Goal: Entertainment & Leisure: Consume media (video, audio)

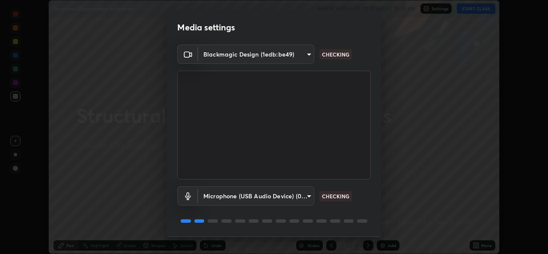
scroll to position [27, 0]
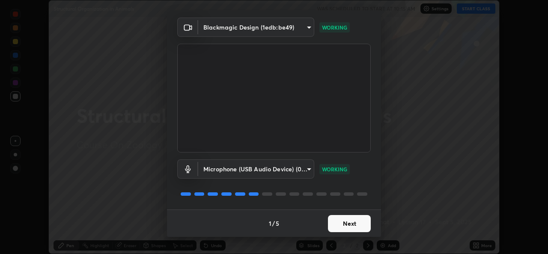
click at [349, 225] on button "Next" at bounding box center [349, 223] width 43 height 17
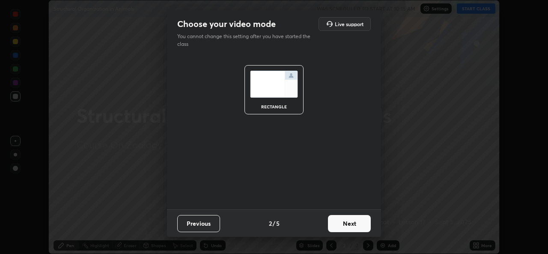
click at [356, 224] on button "Next" at bounding box center [349, 223] width 43 height 17
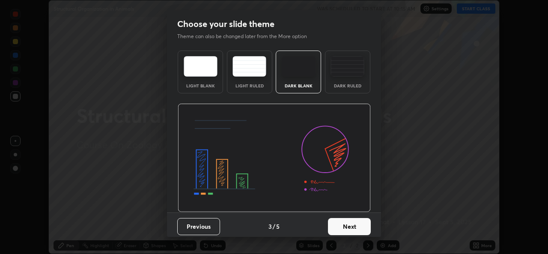
click at [352, 67] on img at bounding box center [347, 66] width 34 height 21
click at [355, 224] on button "Next" at bounding box center [349, 226] width 43 height 17
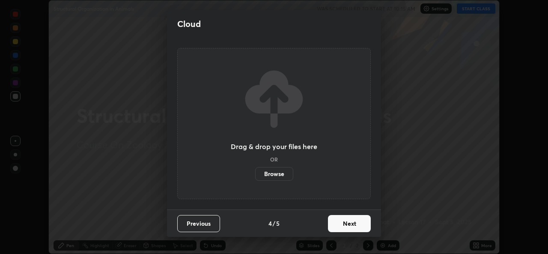
click at [360, 222] on button "Next" at bounding box center [349, 223] width 43 height 17
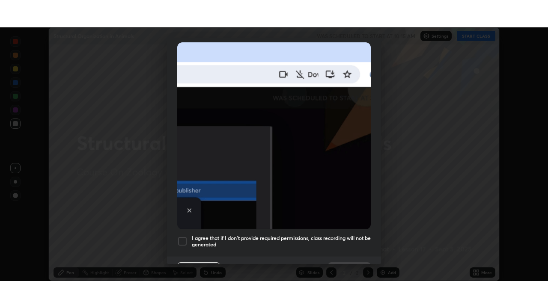
scroll to position [202, 0]
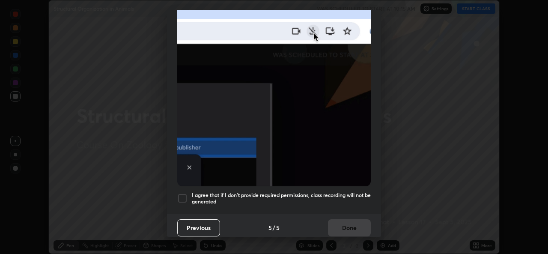
click at [187, 196] on div at bounding box center [182, 198] width 10 height 10
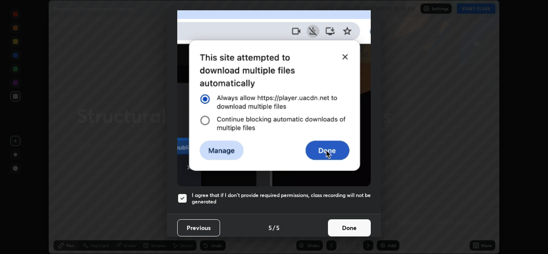
click at [351, 222] on button "Done" at bounding box center [349, 227] width 43 height 17
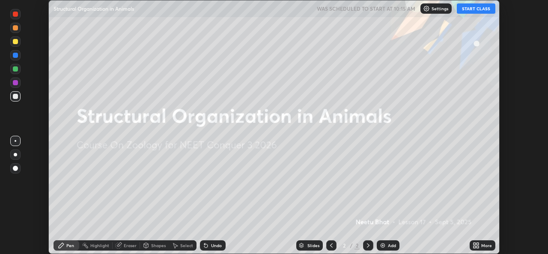
click at [474, 244] on icon at bounding box center [474, 244] width 2 height 2
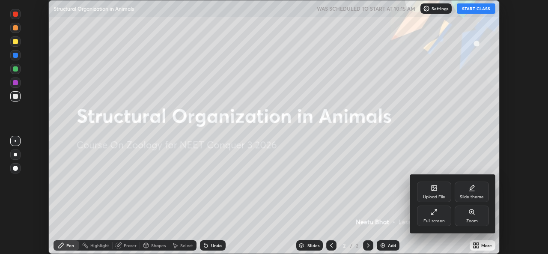
click at [434, 217] on div "Full screen" at bounding box center [434, 215] width 34 height 21
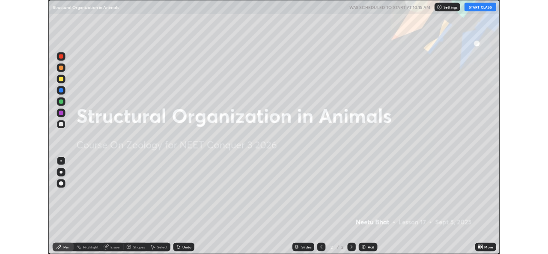
scroll to position [308, 548]
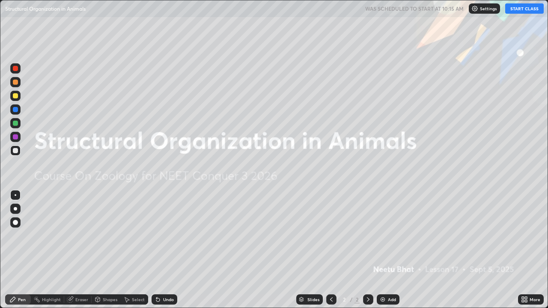
click at [522, 10] on button "START CLASS" at bounding box center [524, 8] width 39 height 10
click at [380, 253] on img at bounding box center [382, 299] width 7 height 7
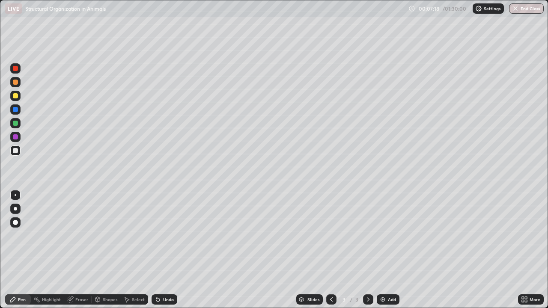
click at [17, 124] on div at bounding box center [15, 123] width 5 height 5
click at [16, 96] on div at bounding box center [15, 95] width 5 height 5
click at [16, 137] on div at bounding box center [15, 136] width 5 height 5
click at [16, 86] on div at bounding box center [15, 82] width 10 height 10
click at [389, 253] on div "Add" at bounding box center [392, 299] width 8 height 4
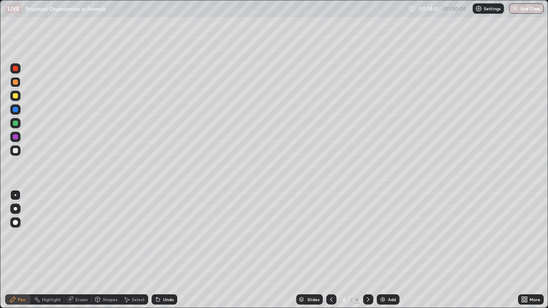
click at [17, 97] on div at bounding box center [15, 95] width 5 height 5
click at [17, 152] on div at bounding box center [15, 150] width 5 height 5
click at [16, 123] on div at bounding box center [15, 123] width 5 height 5
click at [15, 152] on div at bounding box center [15, 150] width 5 height 5
click at [15, 208] on div at bounding box center [15, 208] width 3 height 3
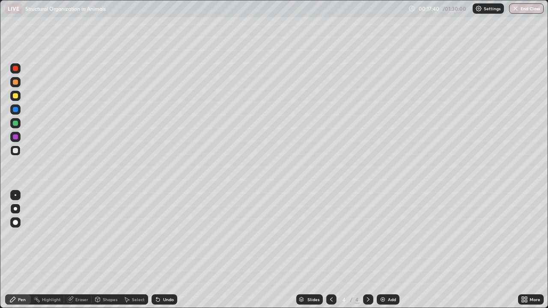
click at [15, 195] on div at bounding box center [16, 195] width 2 height 2
click at [16, 97] on div at bounding box center [15, 95] width 5 height 5
click at [18, 123] on div at bounding box center [15, 123] width 10 height 10
click at [18, 98] on div at bounding box center [15, 96] width 10 height 10
click at [17, 83] on div at bounding box center [15, 82] width 5 height 5
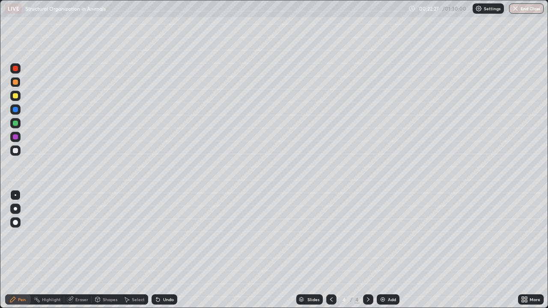
click at [78, 253] on div "Eraser" at bounding box center [81, 299] width 13 height 4
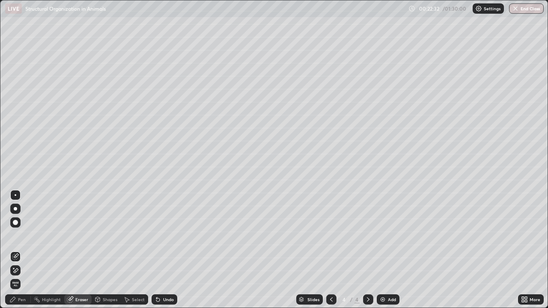
click at [18, 253] on div "Pen" at bounding box center [18, 299] width 26 height 10
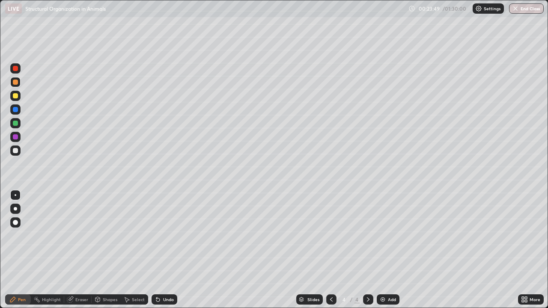
click at [15, 153] on div at bounding box center [15, 150] width 5 height 5
click at [24, 253] on div "Erase all" at bounding box center [15, 154] width 21 height 274
click at [21, 253] on div at bounding box center [16, 239] width 14 height 103
click at [15, 96] on div at bounding box center [15, 95] width 5 height 5
click at [16, 151] on div at bounding box center [15, 150] width 5 height 5
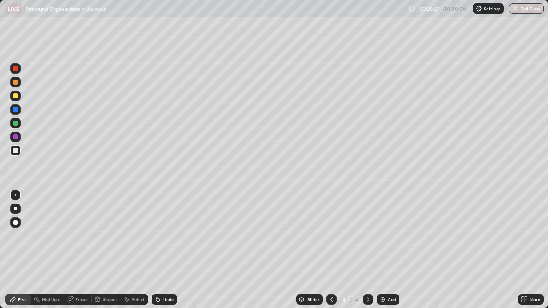
click at [382, 253] on img at bounding box center [382, 299] width 7 height 7
click at [18, 124] on div at bounding box center [15, 123] width 10 height 10
click at [16, 151] on div at bounding box center [15, 150] width 5 height 5
click at [381, 253] on img at bounding box center [382, 299] width 7 height 7
click at [380, 253] on img at bounding box center [382, 299] width 7 height 7
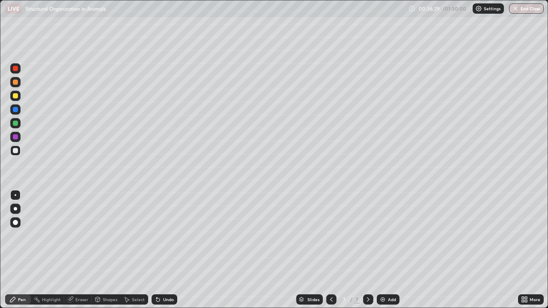
click at [17, 84] on div at bounding box center [15, 82] width 5 height 5
click at [16, 223] on div at bounding box center [15, 222] width 5 height 5
click at [14, 73] on div at bounding box center [15, 68] width 10 height 10
click at [15, 208] on div at bounding box center [15, 208] width 3 height 3
click at [15, 195] on div at bounding box center [16, 195] width 2 height 2
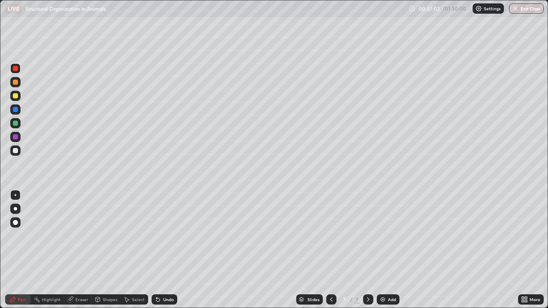
click at [19, 98] on div at bounding box center [15, 96] width 10 height 10
click at [17, 83] on div at bounding box center [15, 82] width 5 height 5
click at [16, 72] on div at bounding box center [15, 68] width 10 height 10
click at [15, 195] on div at bounding box center [16, 195] width 2 height 2
click at [18, 87] on div at bounding box center [15, 82] width 10 height 10
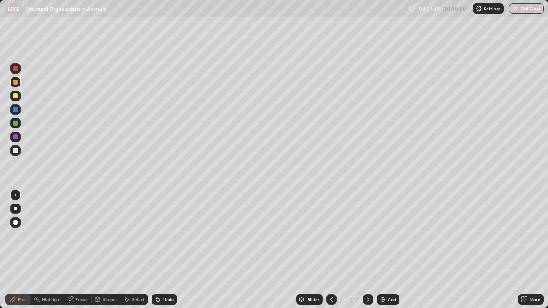
click at [17, 99] on div at bounding box center [15, 96] width 10 height 10
click at [15, 208] on div at bounding box center [15, 208] width 3 height 3
click at [15, 155] on div at bounding box center [15, 151] width 10 height 10
click at [15, 195] on div at bounding box center [16, 195] width 2 height 2
click at [16, 72] on div at bounding box center [15, 68] width 10 height 10
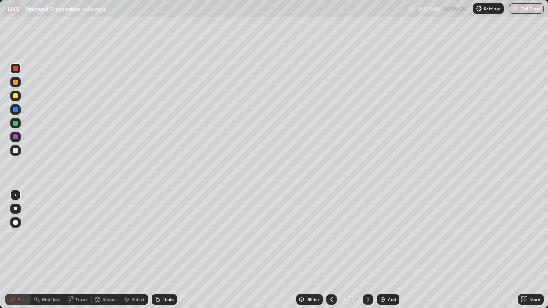
click at [18, 152] on div at bounding box center [15, 150] width 5 height 5
click at [16, 72] on div at bounding box center [15, 68] width 10 height 10
click at [16, 151] on div at bounding box center [15, 150] width 5 height 5
click at [17, 84] on div at bounding box center [15, 82] width 5 height 5
click at [15, 96] on div at bounding box center [15, 95] width 5 height 5
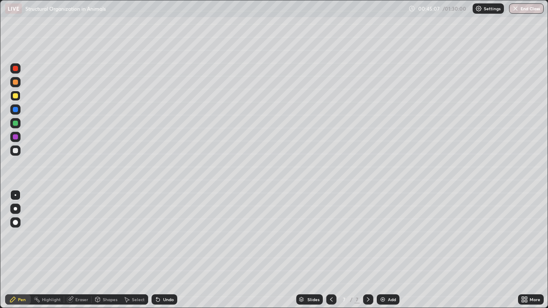
click at [381, 253] on img at bounding box center [382, 299] width 7 height 7
click at [16, 82] on div at bounding box center [15, 82] width 5 height 5
click at [16, 151] on div at bounding box center [15, 150] width 5 height 5
click at [18, 98] on div at bounding box center [15, 96] width 10 height 10
click at [15, 151] on div at bounding box center [15, 150] width 5 height 5
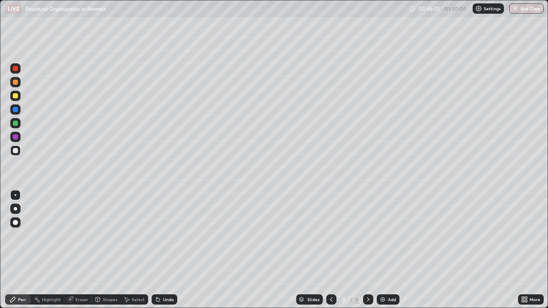
click at [78, 253] on div "Eraser" at bounding box center [81, 299] width 13 height 4
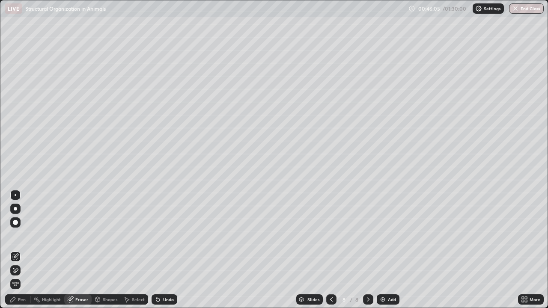
click at [21, 253] on div "Pen" at bounding box center [22, 299] width 8 height 4
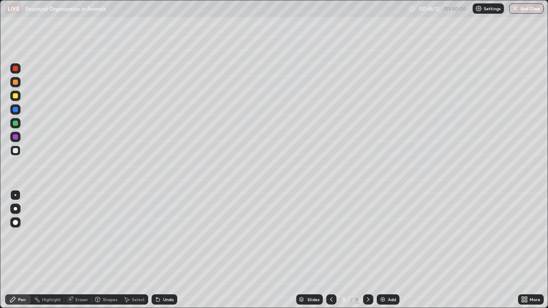
click at [18, 96] on div at bounding box center [15, 96] width 10 height 10
click at [55, 253] on div "Highlight" at bounding box center [51, 299] width 19 height 4
click at [79, 253] on div "Eraser" at bounding box center [81, 299] width 13 height 4
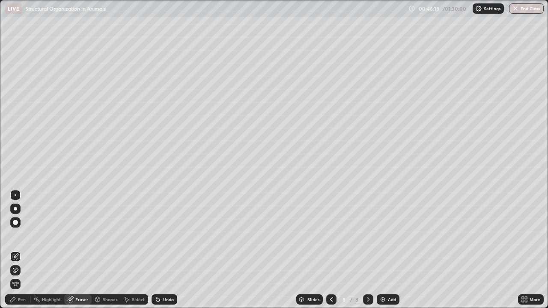
click at [19, 253] on div "Pen" at bounding box center [22, 299] width 8 height 4
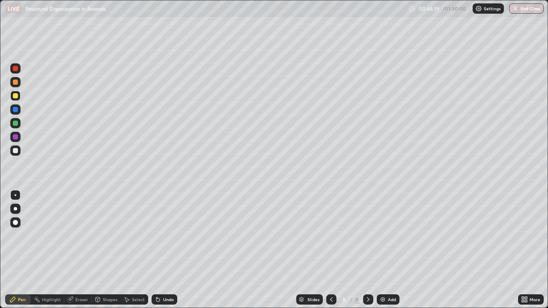
click at [15, 97] on div at bounding box center [15, 95] width 5 height 5
click at [13, 151] on div at bounding box center [15, 150] width 5 height 5
click at [80, 253] on div "Eraser" at bounding box center [81, 299] width 13 height 4
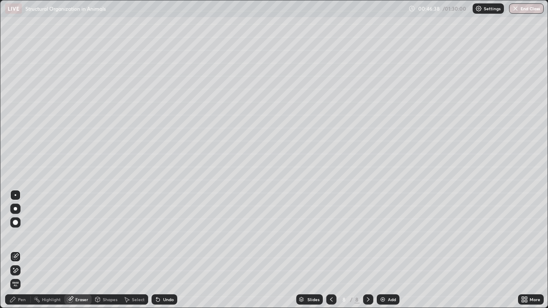
click at [21, 253] on div "Pen" at bounding box center [22, 299] width 8 height 4
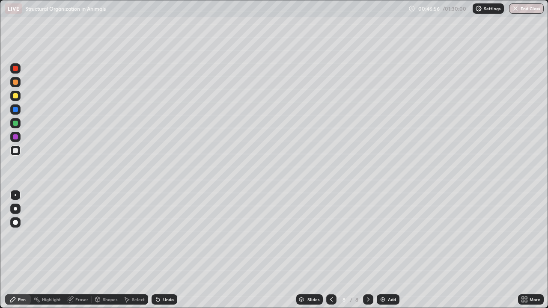
click at [18, 222] on div at bounding box center [15, 222] width 10 height 10
click at [16, 95] on div at bounding box center [15, 95] width 5 height 5
click at [16, 152] on div at bounding box center [15, 150] width 5 height 5
click at [16, 195] on div at bounding box center [16, 195] width 2 height 2
click at [385, 253] on img at bounding box center [382, 299] width 7 height 7
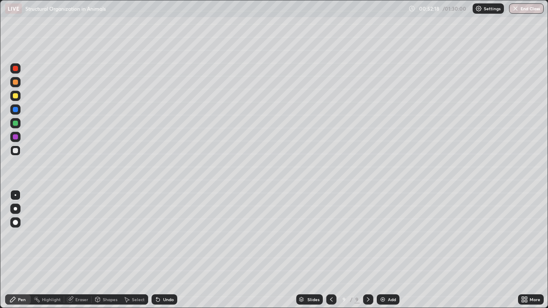
click at [16, 98] on div at bounding box center [15, 95] width 5 height 5
click at [327, 253] on div at bounding box center [331, 299] width 10 height 10
click at [363, 253] on div at bounding box center [368, 299] width 10 height 10
click at [329, 253] on icon at bounding box center [331, 299] width 7 height 7
click at [326, 253] on div at bounding box center [331, 299] width 10 height 10
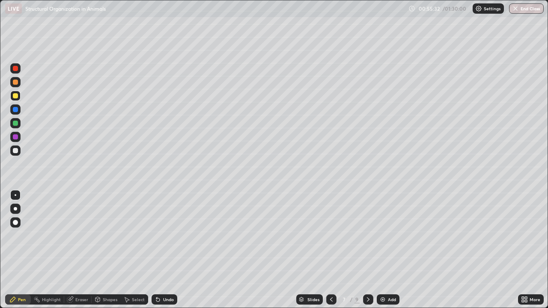
click at [366, 253] on icon at bounding box center [368, 299] width 7 height 7
click at [367, 253] on icon at bounding box center [368, 299] width 7 height 7
click at [381, 253] on img at bounding box center [382, 299] width 7 height 7
click at [16, 209] on div at bounding box center [15, 208] width 3 height 3
click at [17, 152] on div at bounding box center [15, 150] width 5 height 5
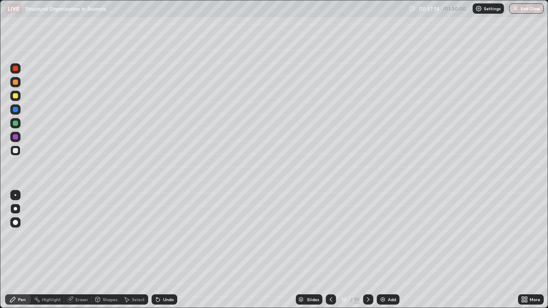
click at [329, 253] on icon at bounding box center [330, 299] width 7 height 7
click at [523, 253] on icon at bounding box center [523, 301] width 2 height 2
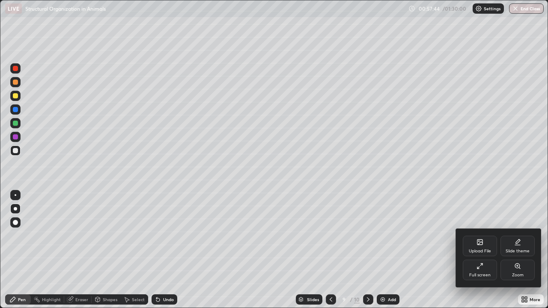
click at [485, 253] on div "Full screen" at bounding box center [480, 270] width 34 height 21
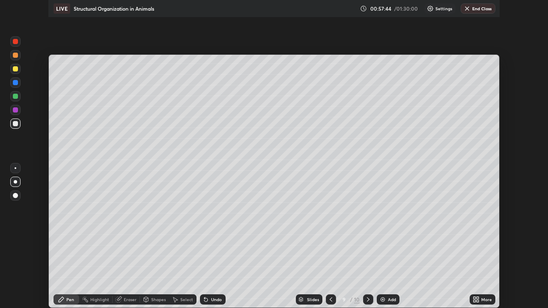
scroll to position [42549, 42255]
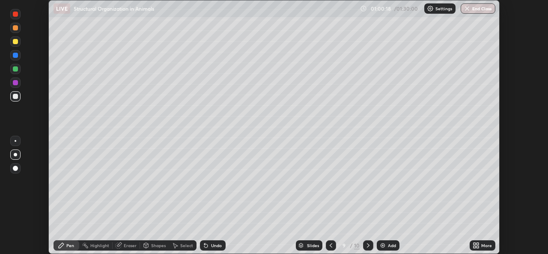
click at [386, 246] on div "Add" at bounding box center [388, 245] width 23 height 10
click at [368, 244] on icon at bounding box center [368, 245] width 7 height 7
click at [476, 243] on icon at bounding box center [477, 244] width 2 height 2
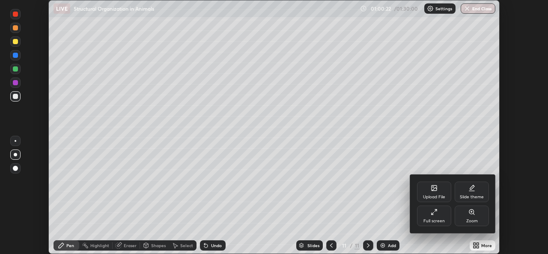
click at [434, 214] on icon at bounding box center [434, 211] width 7 height 7
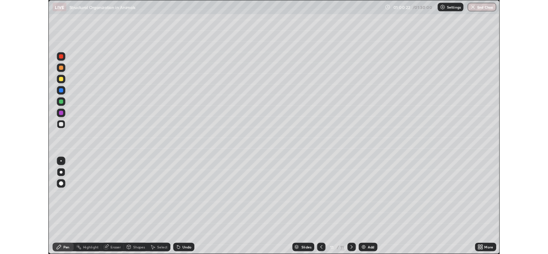
scroll to position [308, 548]
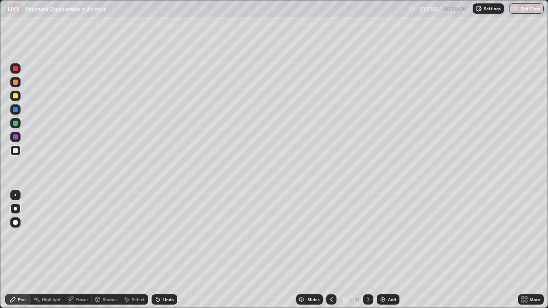
click at [15, 97] on div at bounding box center [15, 95] width 5 height 5
click at [15, 195] on div at bounding box center [16, 195] width 2 height 2
click at [14, 122] on div at bounding box center [15, 123] width 5 height 5
click at [16, 152] on div at bounding box center [15, 150] width 5 height 5
click at [17, 124] on div at bounding box center [15, 123] width 5 height 5
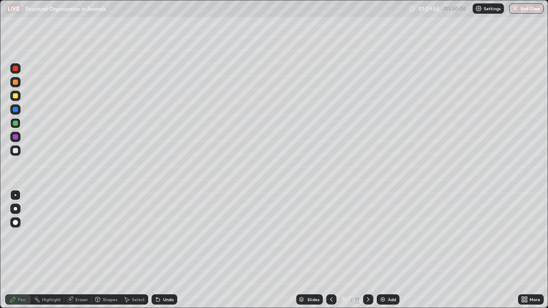
click at [388, 253] on div "Add" at bounding box center [392, 299] width 8 height 4
click at [16, 152] on div at bounding box center [15, 150] width 5 height 5
click at [17, 113] on div at bounding box center [15, 109] width 10 height 10
click at [53, 253] on div "Highlight" at bounding box center [51, 299] width 19 height 4
click at [78, 253] on div "Eraser" at bounding box center [81, 299] width 13 height 4
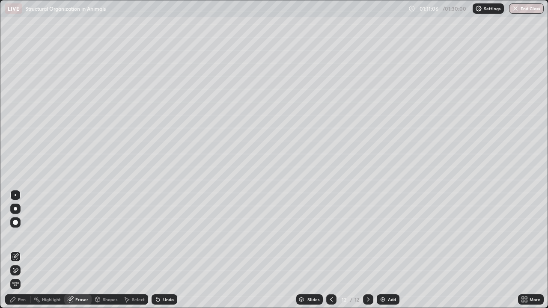
click at [22, 253] on div "Pen" at bounding box center [22, 299] width 8 height 4
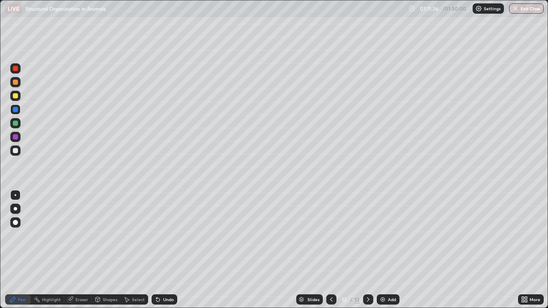
click at [19, 208] on div at bounding box center [15, 209] width 10 height 10
click at [17, 69] on div at bounding box center [15, 68] width 5 height 5
click at [16, 96] on div at bounding box center [15, 95] width 5 height 5
click at [523, 253] on icon at bounding box center [523, 298] width 2 height 2
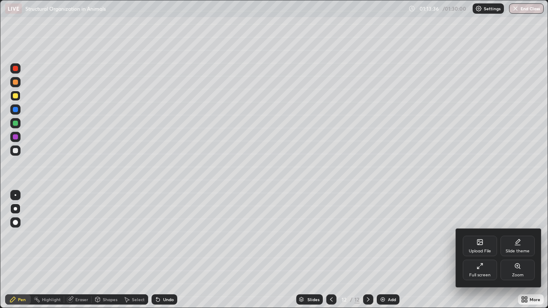
click at [485, 253] on div "Full screen" at bounding box center [480, 270] width 34 height 21
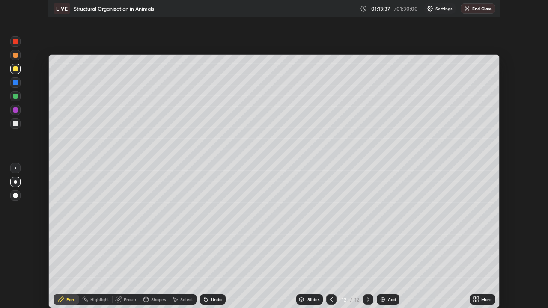
scroll to position [42549, 42255]
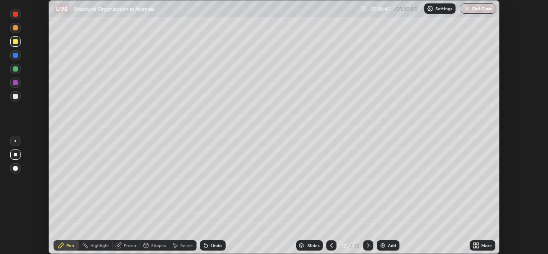
click at [389, 243] on div "Add" at bounding box center [392, 245] width 8 height 4
click at [476, 244] on icon at bounding box center [477, 244] width 2 height 2
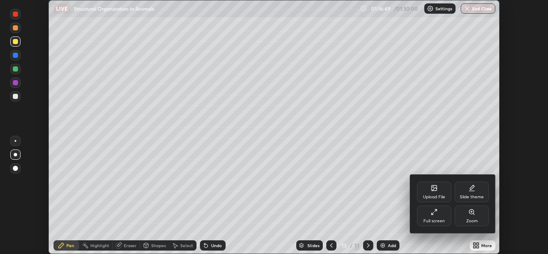
click at [437, 217] on div "Full screen" at bounding box center [434, 215] width 34 height 21
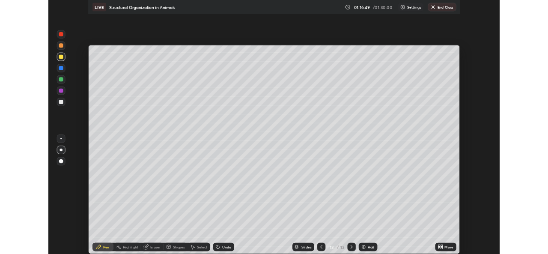
scroll to position [308, 548]
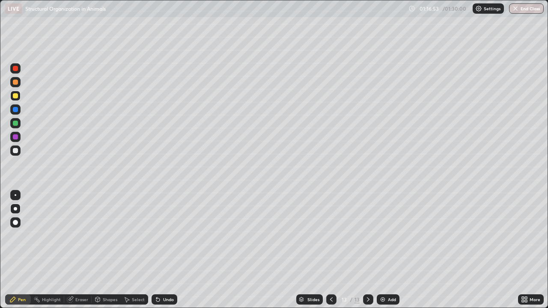
click at [15, 152] on div at bounding box center [15, 150] width 5 height 5
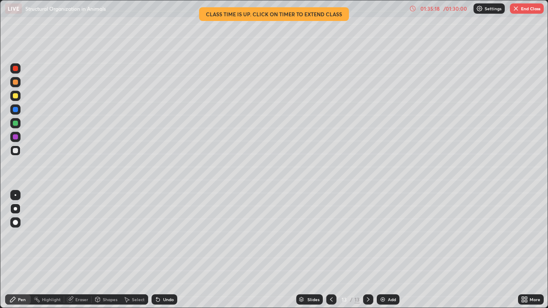
click at [527, 8] on button "End Class" at bounding box center [527, 8] width 34 height 10
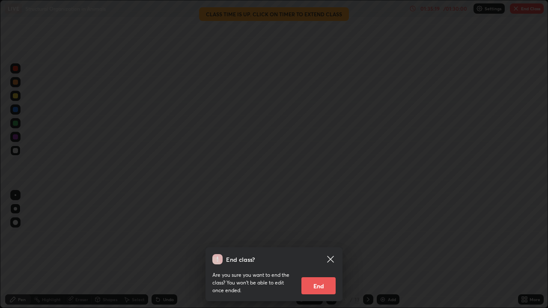
click at [323, 253] on button "End" at bounding box center [318, 285] width 34 height 17
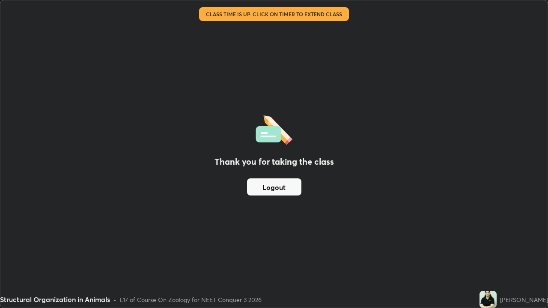
click at [315, 202] on div "Thank you for taking the class Logout" at bounding box center [273, 153] width 547 height 307
click at [322, 213] on div "Thank you for taking the class Logout" at bounding box center [273, 153] width 547 height 307
click at [320, 207] on div "Thank you for taking the class Logout" at bounding box center [273, 153] width 547 height 307
click at [324, 209] on div "Thank you for taking the class Logout" at bounding box center [273, 153] width 547 height 307
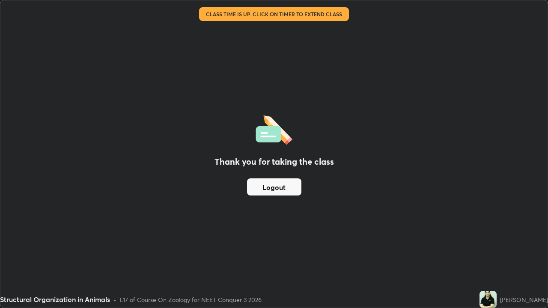
click at [291, 186] on button "Logout" at bounding box center [274, 186] width 54 height 17
click at [282, 188] on button "Logout" at bounding box center [274, 186] width 54 height 17
click at [280, 187] on button "Logout" at bounding box center [274, 186] width 54 height 17
click at [325, 116] on div "Thank you for taking the class Logout" at bounding box center [273, 153] width 547 height 307
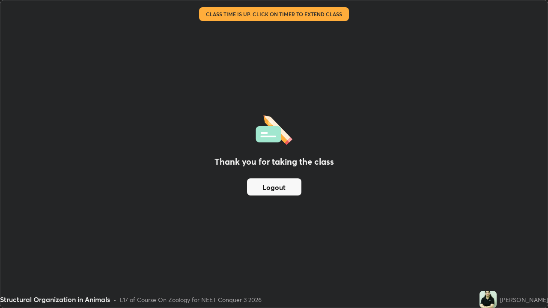
click at [292, 186] on button "Logout" at bounding box center [274, 186] width 54 height 17
click at [290, 187] on button "Logout" at bounding box center [274, 186] width 54 height 17
click at [288, 187] on button "Logout" at bounding box center [274, 186] width 54 height 17
click at [286, 186] on button "Logout" at bounding box center [274, 186] width 54 height 17
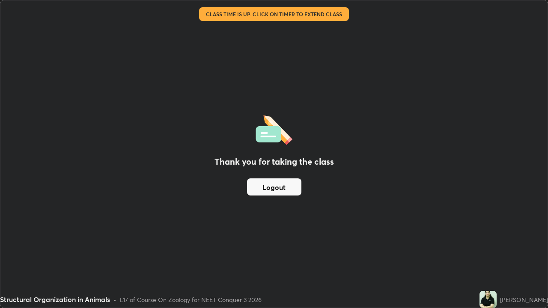
click at [286, 186] on button "Logout" at bounding box center [274, 186] width 54 height 17
click at [334, 17] on div "Thank you for taking the class Logout" at bounding box center [273, 153] width 547 height 307
click at [332, 15] on div "Structural Organization in Animals" at bounding box center [235, 8] width 460 height 17
click at [333, 15] on div "Structural Organization in Animals" at bounding box center [235, 8] width 460 height 17
click at [321, 119] on div "Thank you for taking the class Logout" at bounding box center [273, 153] width 547 height 307
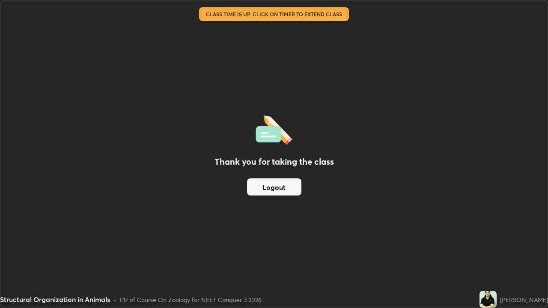
click at [345, 218] on div "Thank you for taking the class Logout" at bounding box center [273, 153] width 547 height 307
click at [351, 217] on div "Thank you for taking the class Logout" at bounding box center [273, 153] width 547 height 307
click at [386, 238] on div "Thank you for taking the class Logout" at bounding box center [273, 153] width 547 height 307
click at [384, 236] on div "Thank you for taking the class Logout" at bounding box center [273, 153] width 547 height 307
click at [374, 230] on div "Thank you for taking the class Logout" at bounding box center [273, 153] width 547 height 307
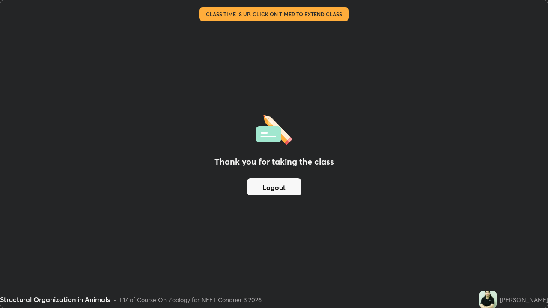
click at [370, 228] on div "Thank you for taking the class Logout" at bounding box center [273, 153] width 547 height 307
click at [284, 185] on button "Logout" at bounding box center [274, 186] width 54 height 17
click at [282, 188] on button "Logout" at bounding box center [274, 186] width 54 height 17
click at [280, 188] on button "Logout" at bounding box center [274, 186] width 54 height 17
click at [303, 139] on div "Thank you for taking the class Logout" at bounding box center [273, 153] width 547 height 307
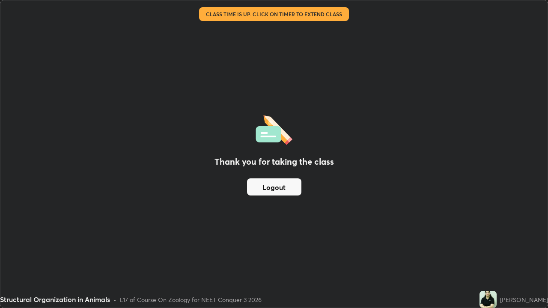
click at [310, 15] on div "Structural Organization in Animals" at bounding box center [235, 8] width 460 height 17
click at [315, 13] on div "Structural Organization in Animals" at bounding box center [235, 8] width 460 height 17
click at [332, 56] on div "Thank you for taking the class Logout" at bounding box center [273, 153] width 547 height 307
click at [334, 57] on div "Thank you for taking the class Logout" at bounding box center [273, 153] width 547 height 307
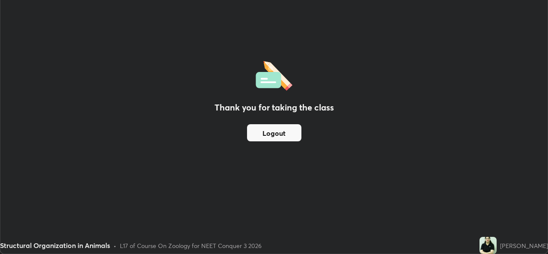
scroll to position [42549, 42255]
